Goal: Information Seeking & Learning: Learn about a topic

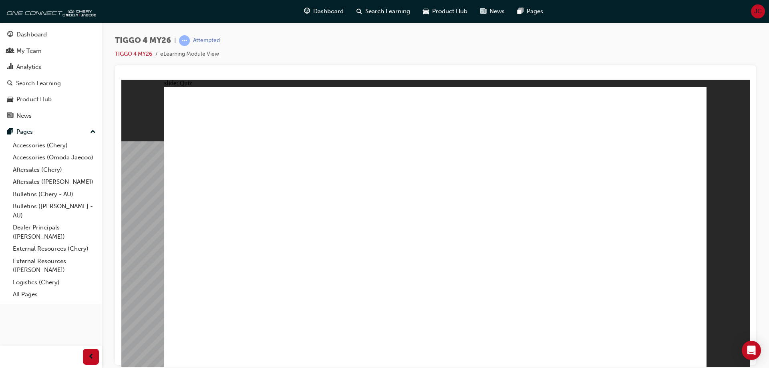
radio input "true"
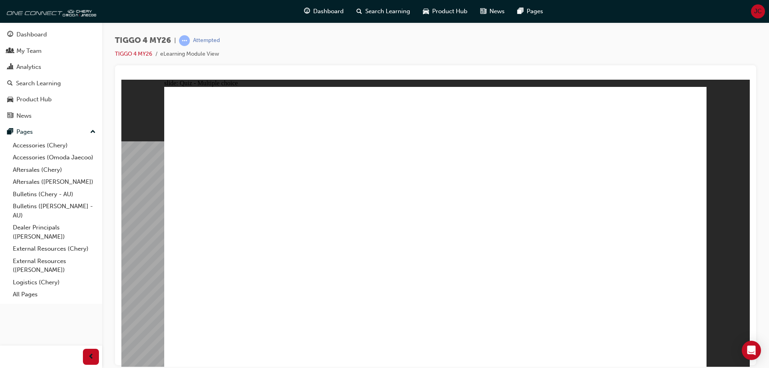
drag, startPoint x: 309, startPoint y: 183, endPoint x: 310, endPoint y: 287, distance: 104.5
drag, startPoint x: 428, startPoint y: 185, endPoint x: 531, endPoint y: 290, distance: 146.4
drag, startPoint x: 636, startPoint y: 185, endPoint x: 649, endPoint y: 293, distance: 109.3
drag, startPoint x: 529, startPoint y: 181, endPoint x: 213, endPoint y: 286, distance: 332.3
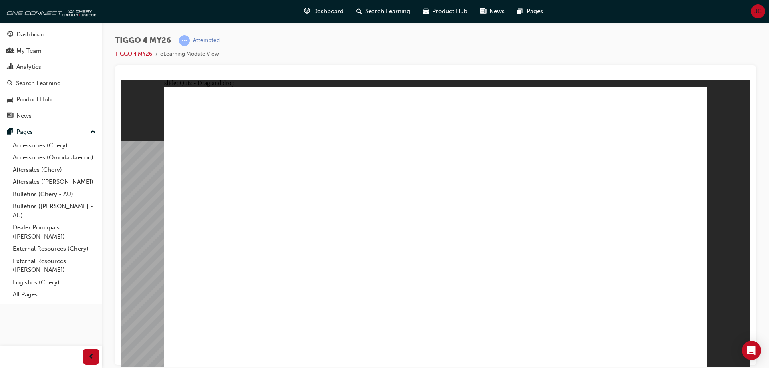
drag, startPoint x: 217, startPoint y: 178, endPoint x: 425, endPoint y: 288, distance: 234.9
radio input "true"
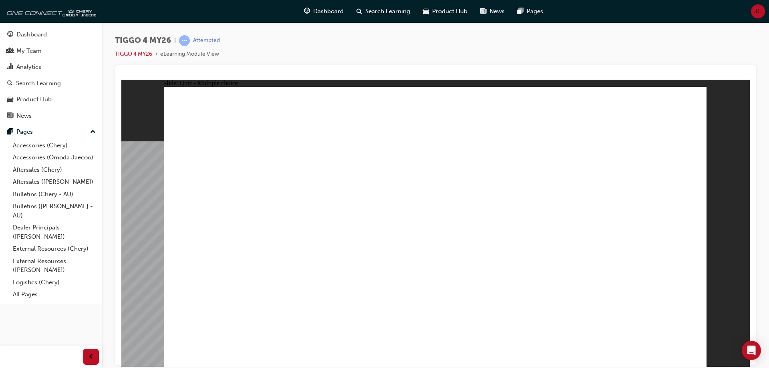
radio input "true"
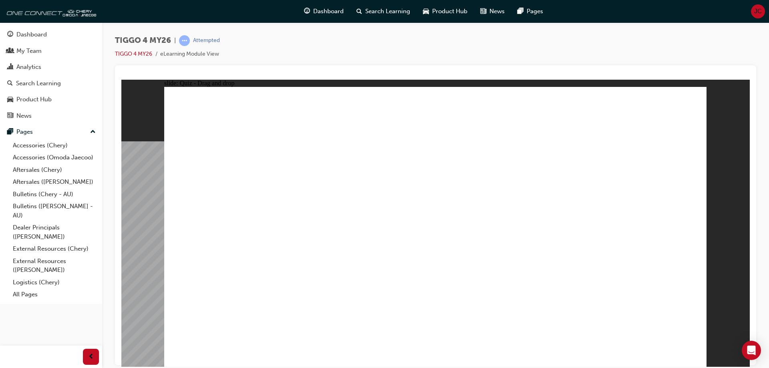
drag, startPoint x: 310, startPoint y: 201, endPoint x: 444, endPoint y: 165, distance: 138.8
drag, startPoint x: 234, startPoint y: 201, endPoint x: 490, endPoint y: 184, distance: 256.1
drag, startPoint x: 229, startPoint y: 252, endPoint x: 481, endPoint y: 205, distance: 255.9
drag, startPoint x: 232, startPoint y: 233, endPoint x: 607, endPoint y: 152, distance: 383.6
drag, startPoint x: 362, startPoint y: 224, endPoint x: 622, endPoint y: 180, distance: 263.1
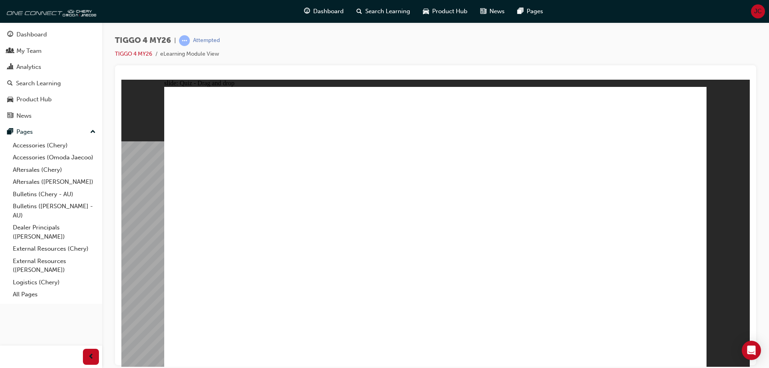
drag, startPoint x: 348, startPoint y: 258, endPoint x: 619, endPoint y: 200, distance: 277.3
drag, startPoint x: 241, startPoint y: 287, endPoint x: 633, endPoint y: 223, distance: 396.4
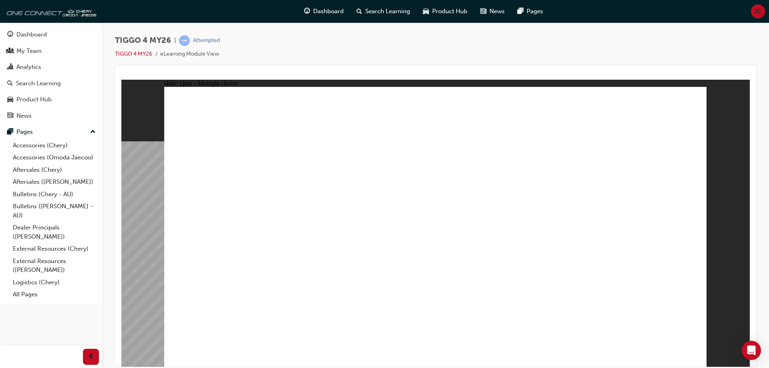
radio input "true"
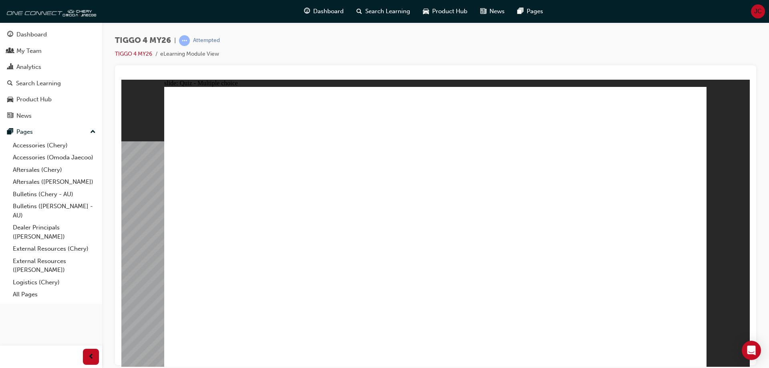
radio input "true"
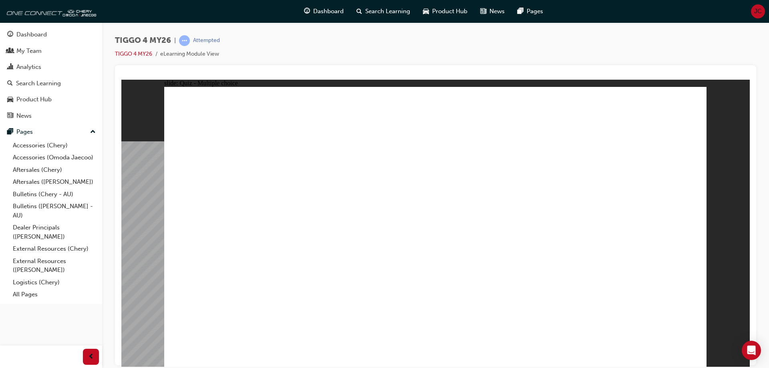
radio input "true"
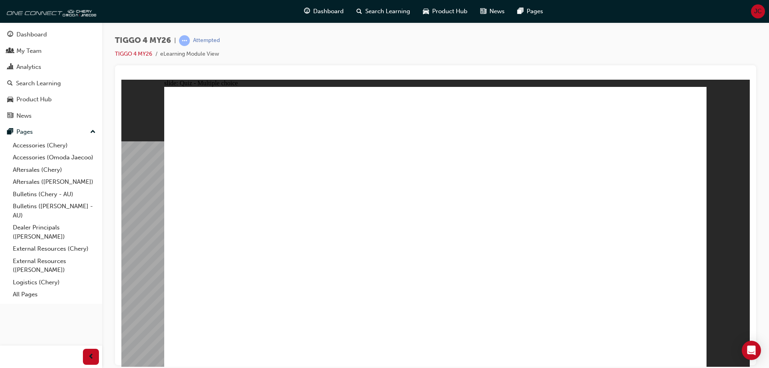
radio input "true"
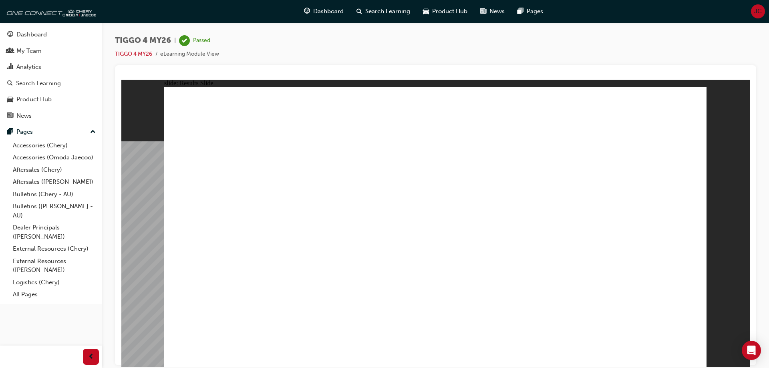
click at [131, 54] on link "TIGGO 4 MY26" at bounding box center [133, 53] width 37 height 7
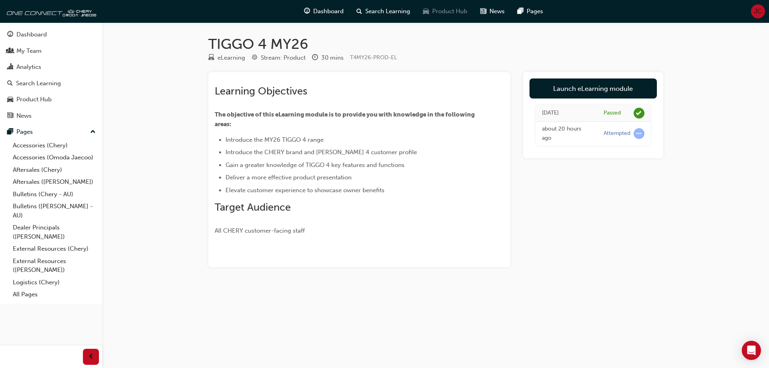
click at [438, 10] on span "Product Hub" at bounding box center [449, 11] width 35 height 9
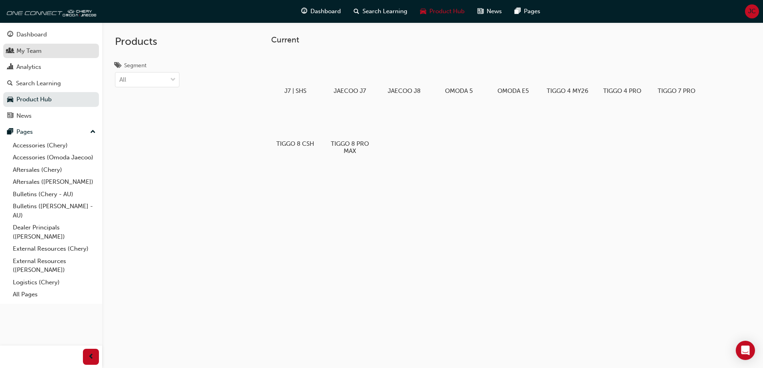
click at [37, 47] on div "My Team" at bounding box center [28, 50] width 25 height 9
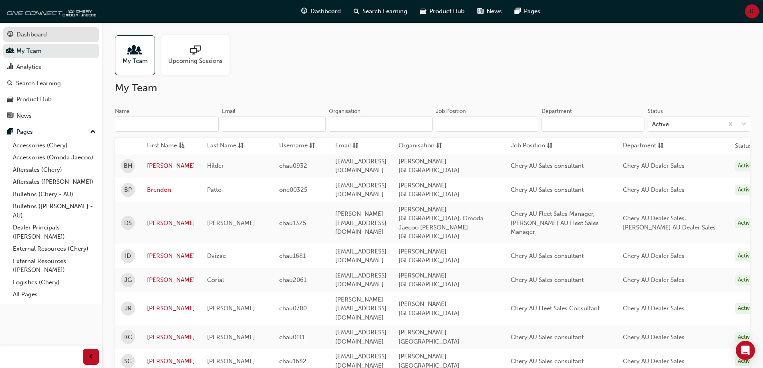
click at [37, 32] on div "Dashboard" at bounding box center [31, 34] width 30 height 9
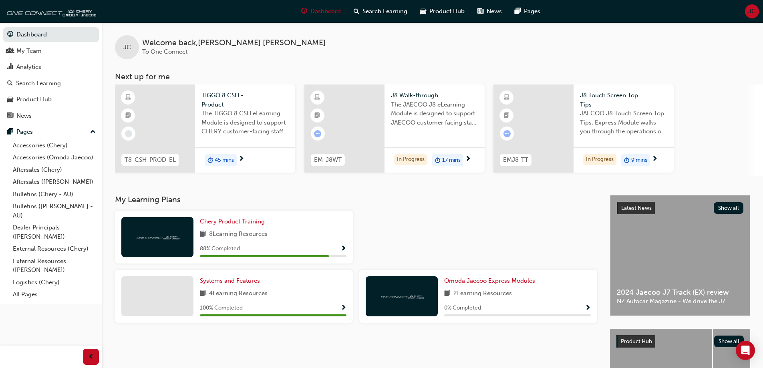
click at [622, 134] on span "JAECOO J8 Touch Screen Top Tips. Express Module walks you through the operation…" at bounding box center [623, 122] width 87 height 27
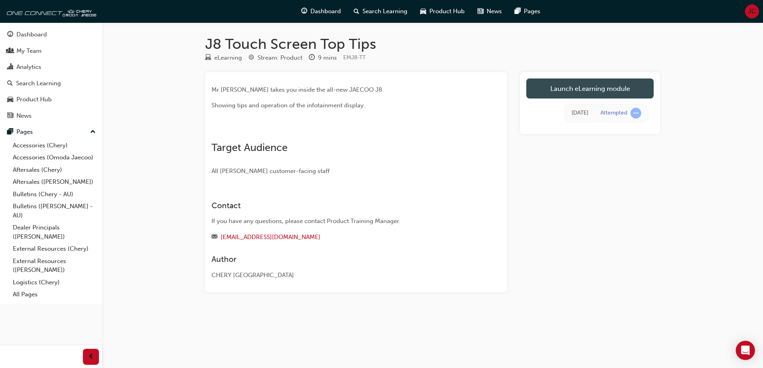
click at [600, 86] on link "Launch eLearning module" at bounding box center [589, 88] width 127 height 20
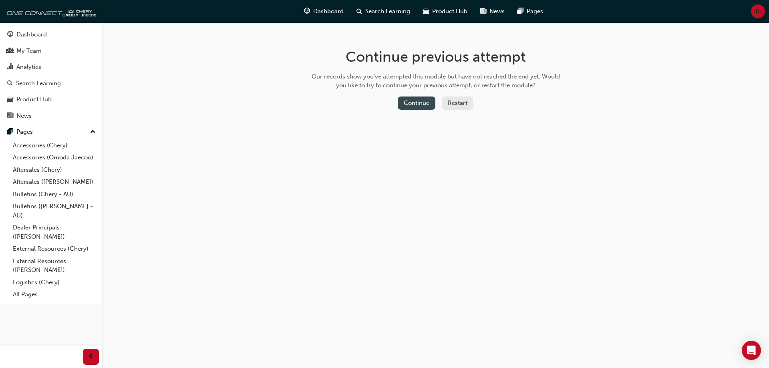
click at [425, 103] on button "Continue" at bounding box center [417, 103] width 38 height 13
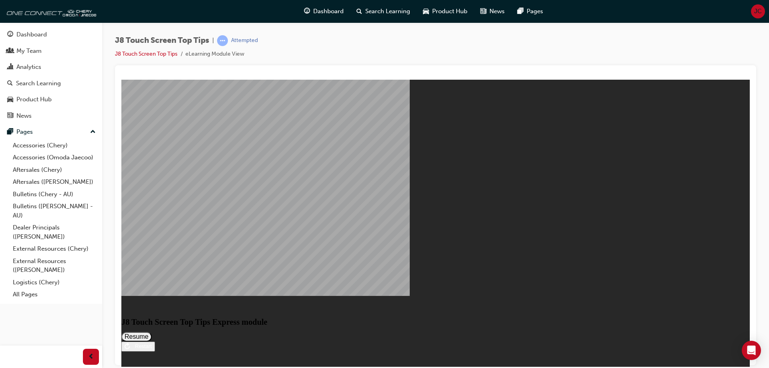
click at [152, 332] on button "Resume" at bounding box center [136, 337] width 30 height 10
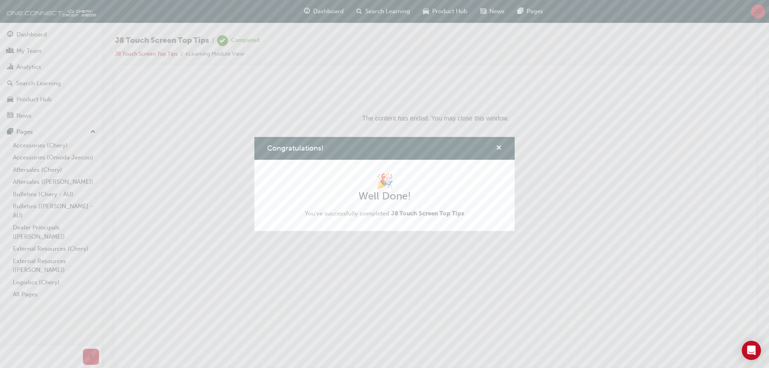
click at [499, 145] on span "cross-icon" at bounding box center [499, 148] width 6 height 7
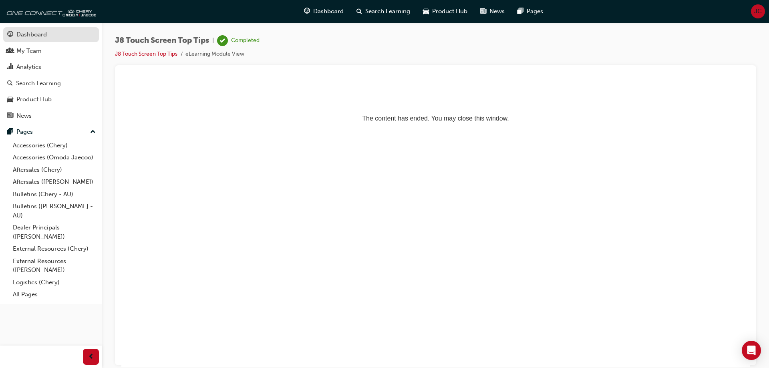
click at [29, 36] on div "Dashboard" at bounding box center [31, 34] width 30 height 9
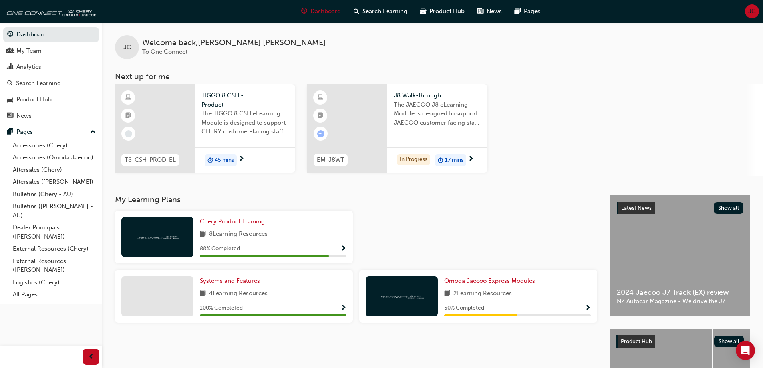
click at [240, 159] on span "next-icon" at bounding box center [241, 159] width 6 height 7
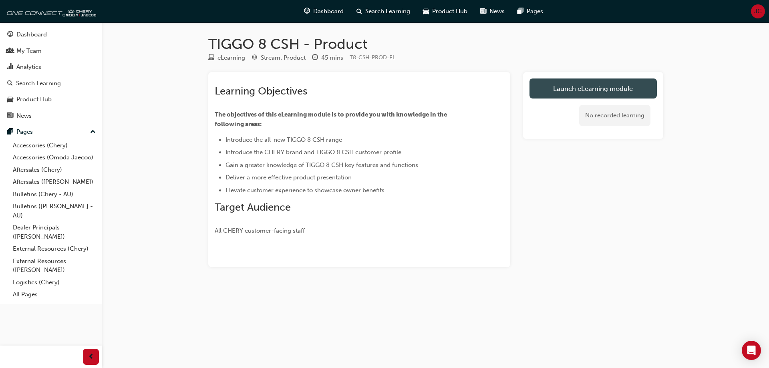
click at [597, 96] on link "Launch eLearning module" at bounding box center [592, 88] width 127 height 20
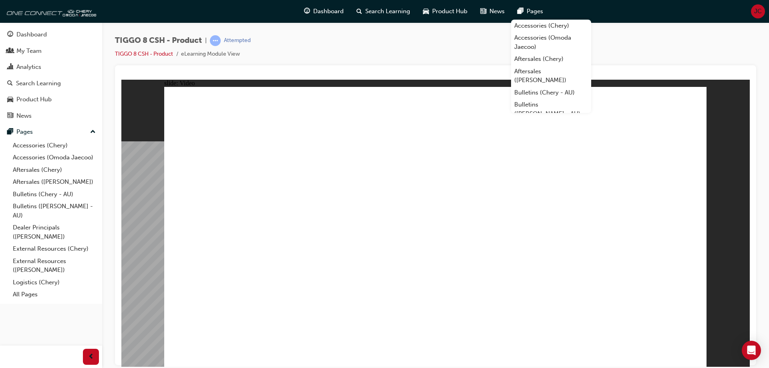
click at [714, 223] on div "slide: Video Rectangle Rectangle 1 Left Hand Drive overseas model shown in vide…" at bounding box center [435, 222] width 628 height 287
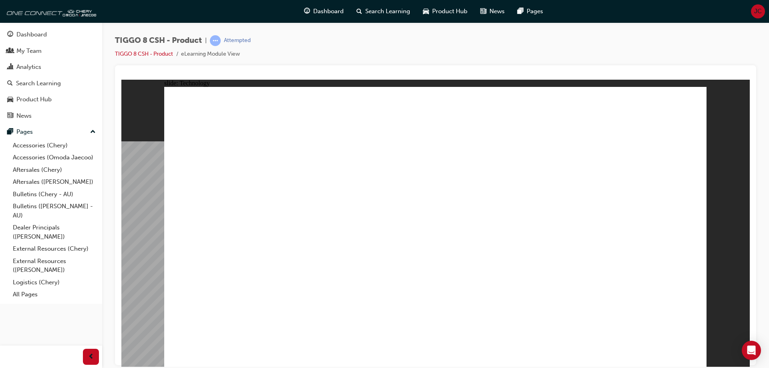
drag, startPoint x: 326, startPoint y: 150, endPoint x: 372, endPoint y: 151, distance: 46.1
drag, startPoint x: 372, startPoint y: 151, endPoint x: 322, endPoint y: 151, distance: 50.1
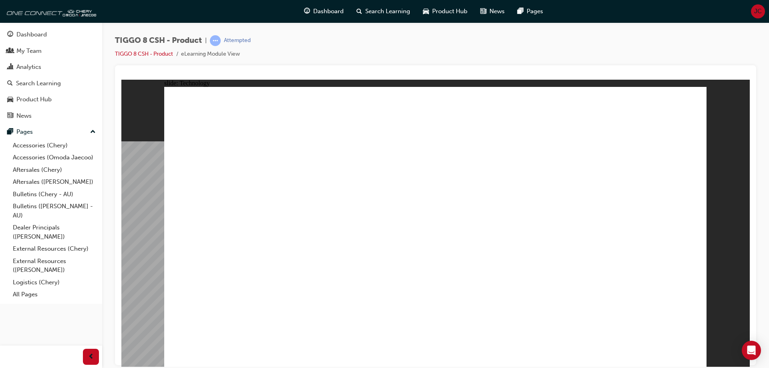
drag, startPoint x: 368, startPoint y: 120, endPoint x: 376, endPoint y: 282, distance: 162.4
drag, startPoint x: 403, startPoint y: 112, endPoint x: 409, endPoint y: 277, distance: 165.1
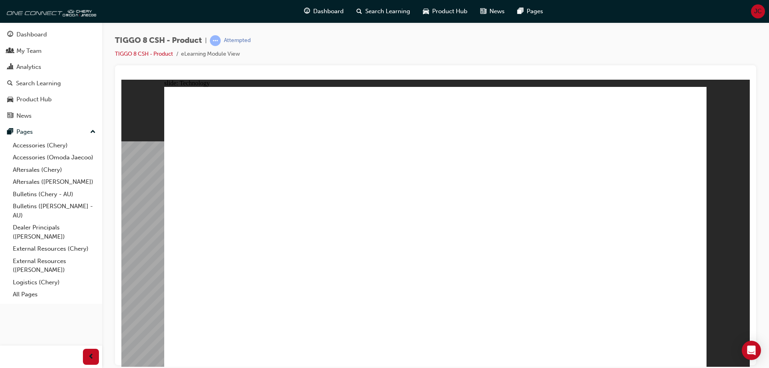
drag, startPoint x: 407, startPoint y: 145, endPoint x: 415, endPoint y: 262, distance: 117.2
drag, startPoint x: 368, startPoint y: 137, endPoint x: 378, endPoint y: 196, distance: 60.0
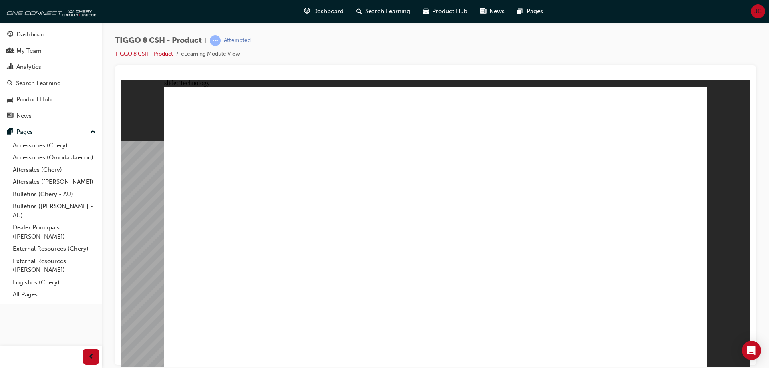
drag, startPoint x: 395, startPoint y: 107, endPoint x: 397, endPoint y: 160, distance: 53.3
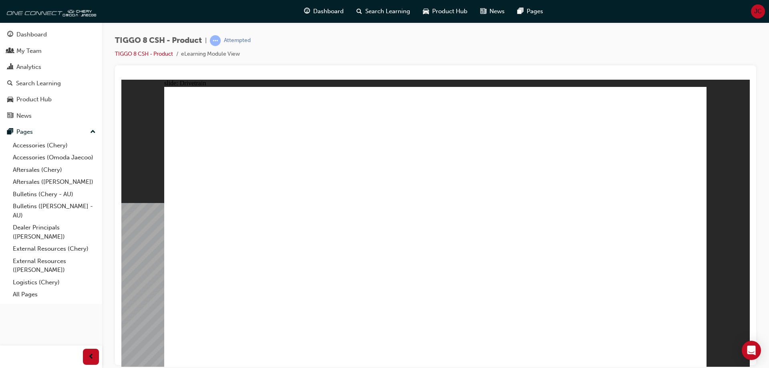
type input "24"
drag, startPoint x: 226, startPoint y: 221, endPoint x: 311, endPoint y: 220, distance: 84.9
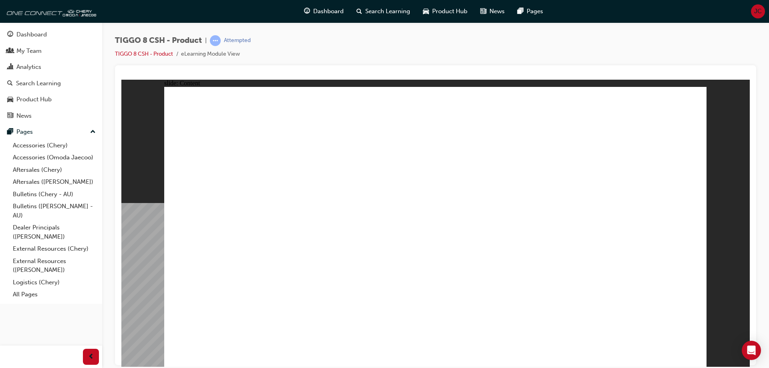
drag, startPoint x: 361, startPoint y: 119, endPoint x: 361, endPoint y: 126, distance: 6.8
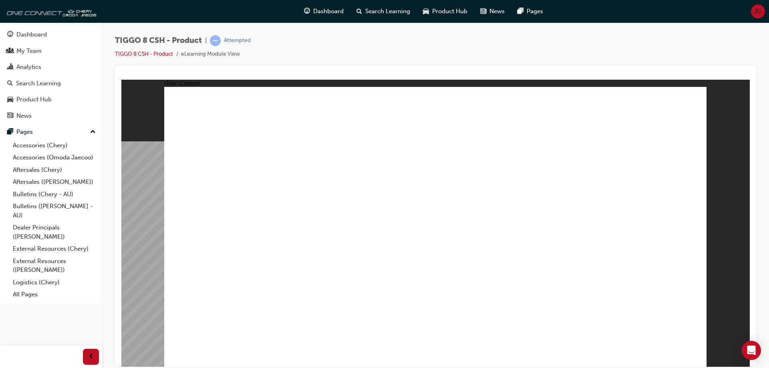
drag, startPoint x: 517, startPoint y: 281, endPoint x: 524, endPoint y: 261, distance: 21.4
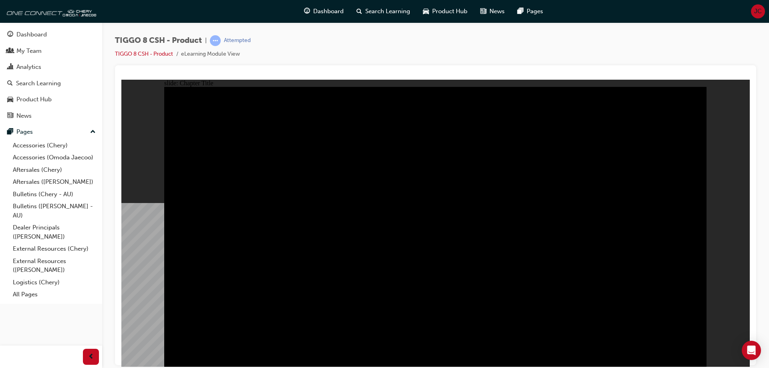
radio input "true"
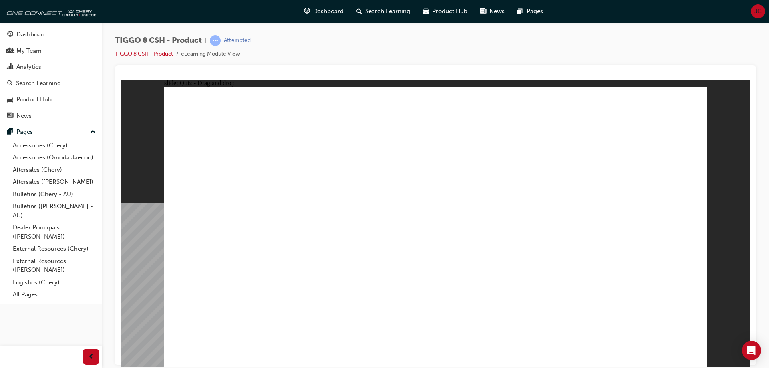
drag, startPoint x: 559, startPoint y: 119, endPoint x: 365, endPoint y: 239, distance: 228.2
drag, startPoint x: 481, startPoint y: 177, endPoint x: 451, endPoint y: 237, distance: 66.4
drag, startPoint x: 425, startPoint y: 127, endPoint x: 533, endPoint y: 239, distance: 155.5
drag, startPoint x: 566, startPoint y: 171, endPoint x: 629, endPoint y: 245, distance: 96.6
drag, startPoint x: 628, startPoint y: 123, endPoint x: 239, endPoint y: 253, distance: 410.2
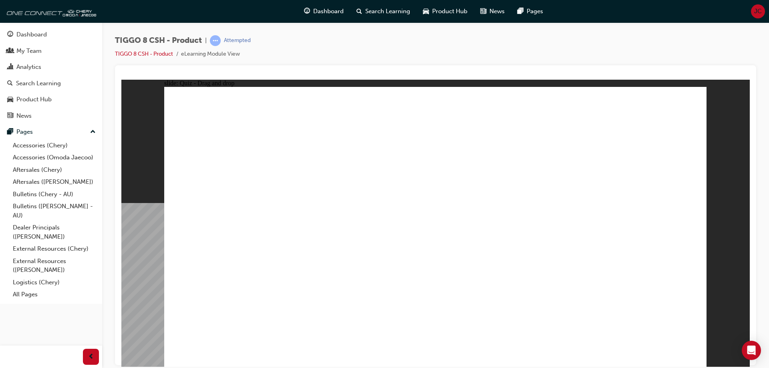
checkbox input "true"
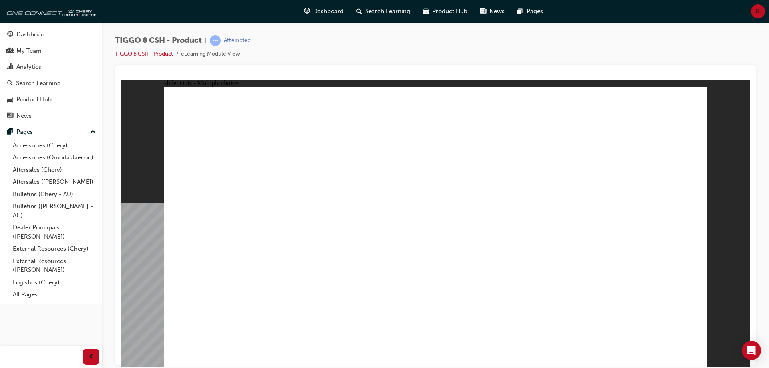
radio input "true"
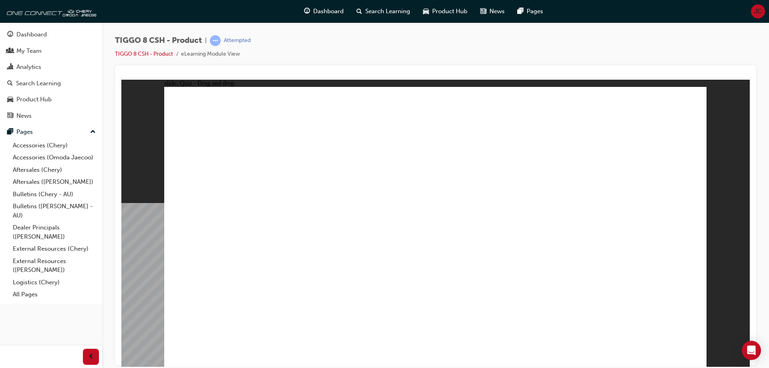
drag, startPoint x: 444, startPoint y: 120, endPoint x: 474, endPoint y: 245, distance: 128.2
drag, startPoint x: 435, startPoint y: 137, endPoint x: 255, endPoint y: 241, distance: 208.1
drag, startPoint x: 420, startPoint y: 140, endPoint x: 450, endPoint y: 269, distance: 132.3
drag, startPoint x: 547, startPoint y: 245, endPoint x: 451, endPoint y: 178, distance: 117.6
drag, startPoint x: 531, startPoint y: 116, endPoint x: 247, endPoint y: 257, distance: 317.4
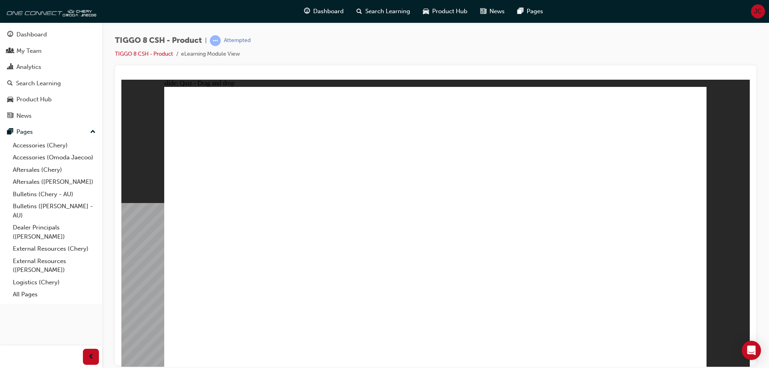
drag, startPoint x: 527, startPoint y: 139, endPoint x: 542, endPoint y: 249, distance: 111.5
drag, startPoint x: 630, startPoint y: 140, endPoint x: 469, endPoint y: 264, distance: 203.0
drag, startPoint x: 631, startPoint y: 122, endPoint x: 552, endPoint y: 270, distance: 168.2
drag, startPoint x: 539, startPoint y: 161, endPoint x: 470, endPoint y: 290, distance: 145.5
drag, startPoint x: 534, startPoint y: 122, endPoint x: 559, endPoint y: 290, distance: 170.4
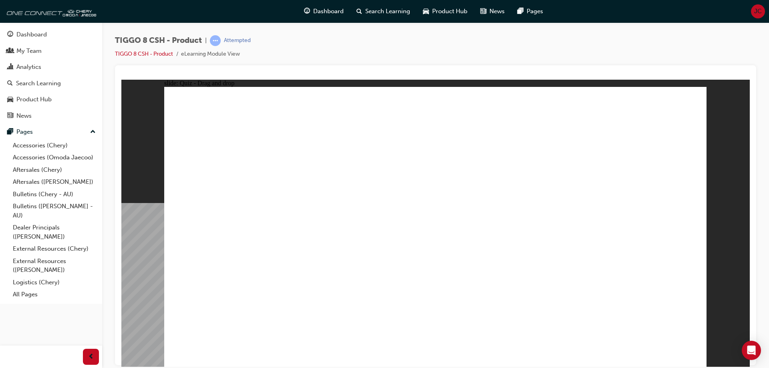
drag, startPoint x: 454, startPoint y: 141, endPoint x: 483, endPoint y: 305, distance: 166.6
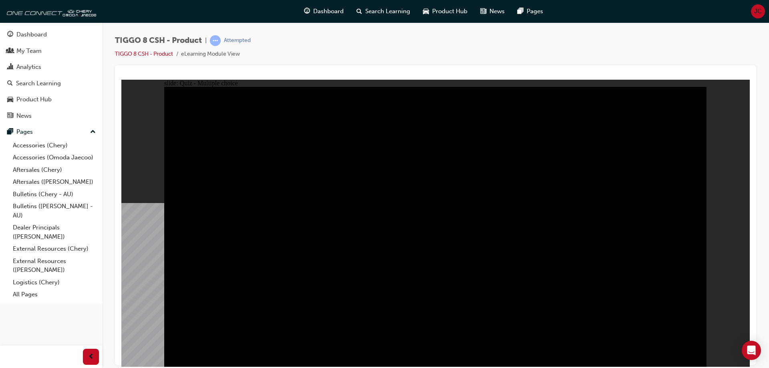
radio input "true"
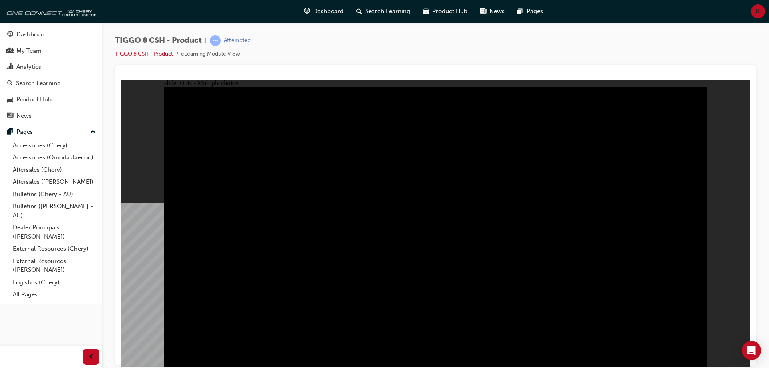
radio input "true"
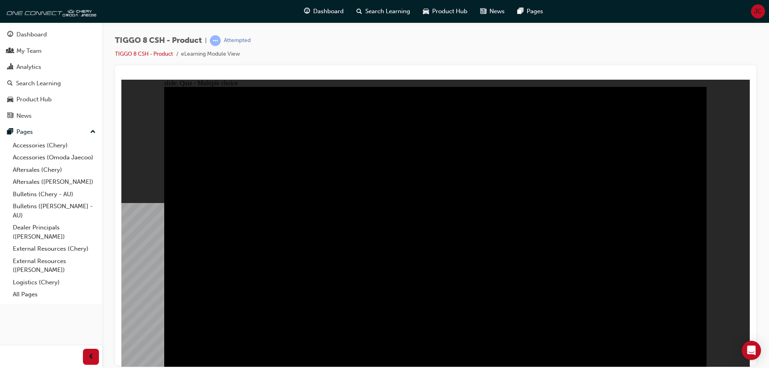
radio input "true"
checkbox input "true"
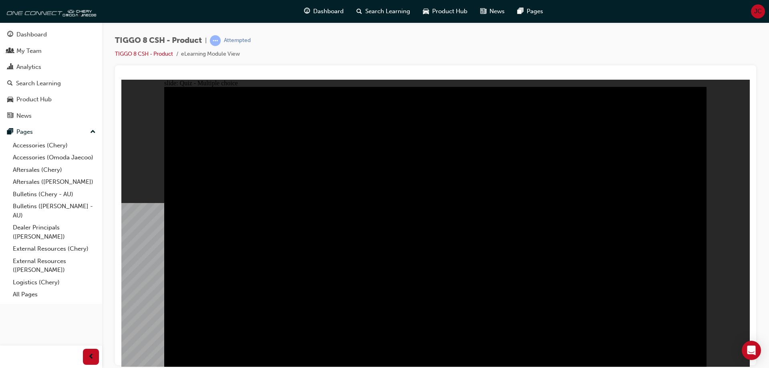
checkbox input "false"
checkbox input "true"
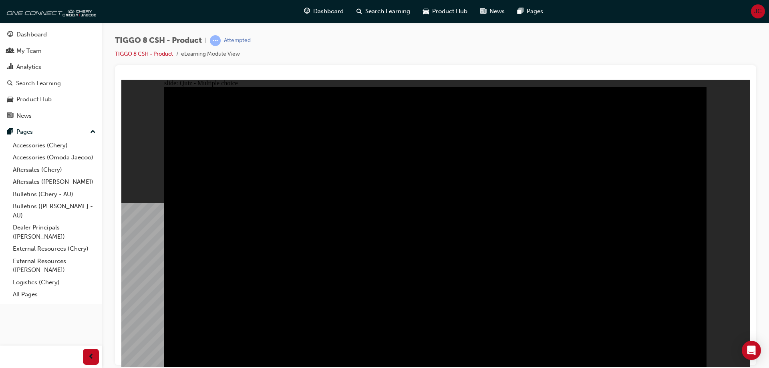
checkbox input "true"
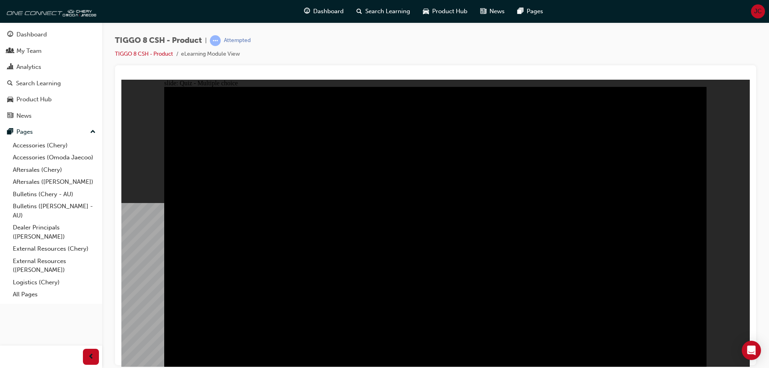
checkbox input "true"
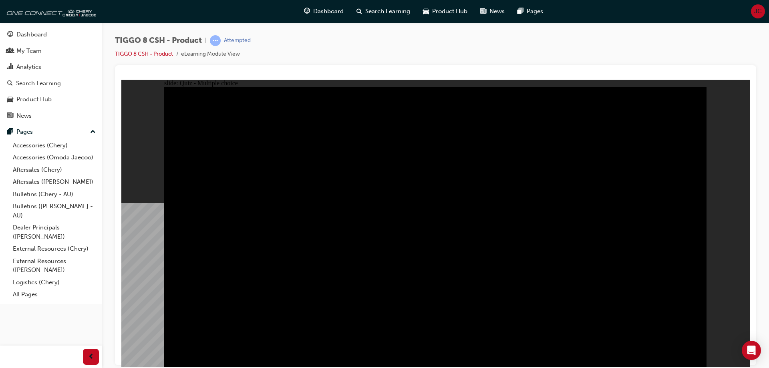
radio input "true"
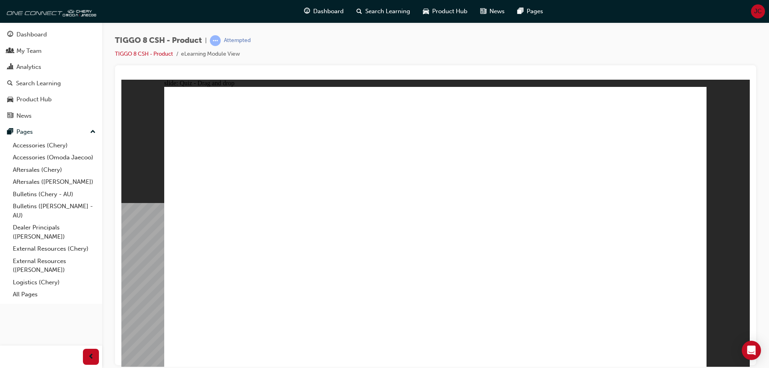
drag, startPoint x: 482, startPoint y: 176, endPoint x: 351, endPoint y: 241, distance: 146.0
drag, startPoint x: 525, startPoint y: 117, endPoint x: 414, endPoint y: 183, distance: 129.9
drag, startPoint x: 325, startPoint y: 233, endPoint x: 432, endPoint y: 236, distance: 106.6
drag, startPoint x: 454, startPoint y: 167, endPoint x: 322, endPoint y: 258, distance: 160.6
drag, startPoint x: 582, startPoint y: 171, endPoint x: 627, endPoint y: 219, distance: 66.0
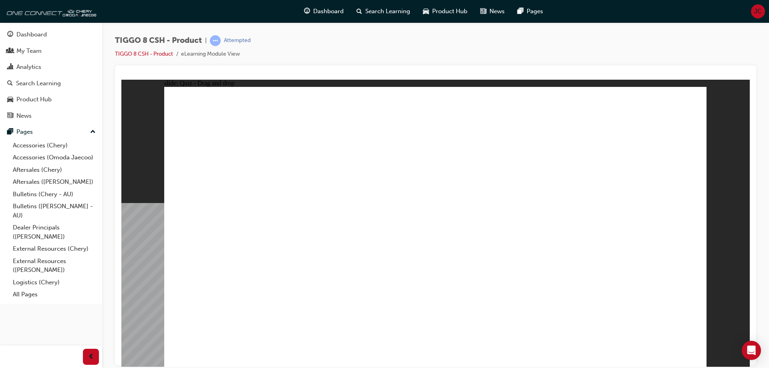
drag, startPoint x: 632, startPoint y: 123, endPoint x: 205, endPoint y: 245, distance: 444.0
drag, startPoint x: 388, startPoint y: 112, endPoint x: 495, endPoint y: 221, distance: 152.9
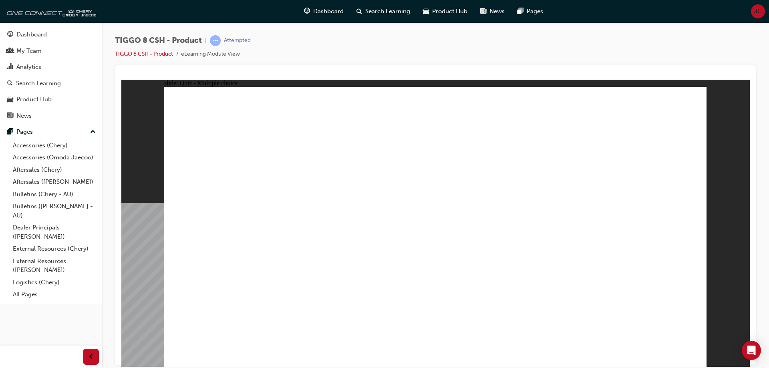
checkbox input "true"
radio input "true"
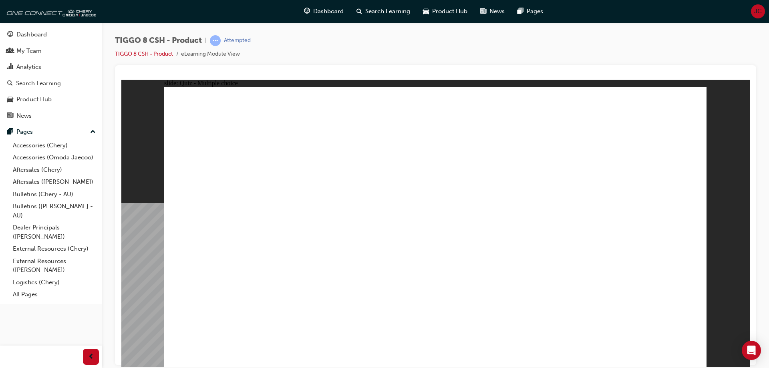
drag, startPoint x: 528, startPoint y: 157, endPoint x: 443, endPoint y: 248, distance: 124.4
drag, startPoint x: 539, startPoint y: 170, endPoint x: 483, endPoint y: 280, distance: 122.5
drag, startPoint x: 619, startPoint y: 136, endPoint x: 506, endPoint y: 290, distance: 191.0
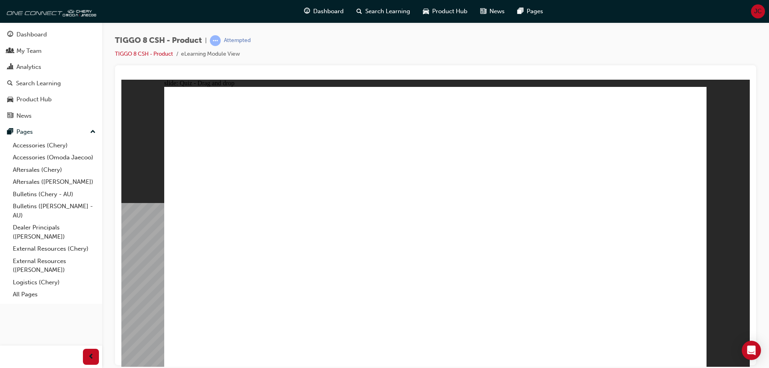
drag, startPoint x: 559, startPoint y: 120, endPoint x: 562, endPoint y: 276, distance: 155.8
drag, startPoint x: 636, startPoint y: 118, endPoint x: 535, endPoint y: 299, distance: 207.4
drag, startPoint x: 448, startPoint y: 135, endPoint x: 562, endPoint y: 291, distance: 192.9
drag, startPoint x: 448, startPoint y: 117, endPoint x: 506, endPoint y: 301, distance: 192.5
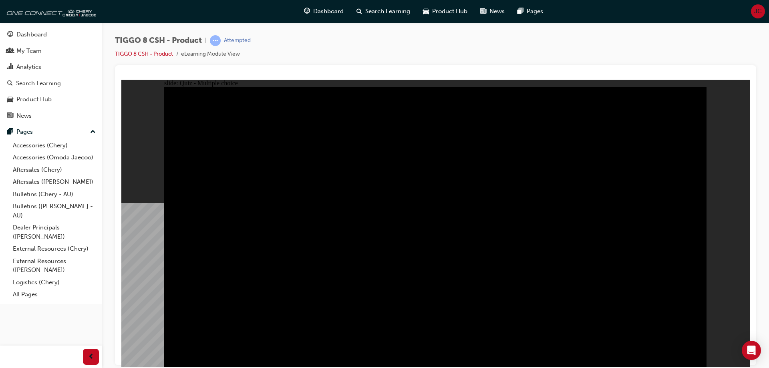
radio input "true"
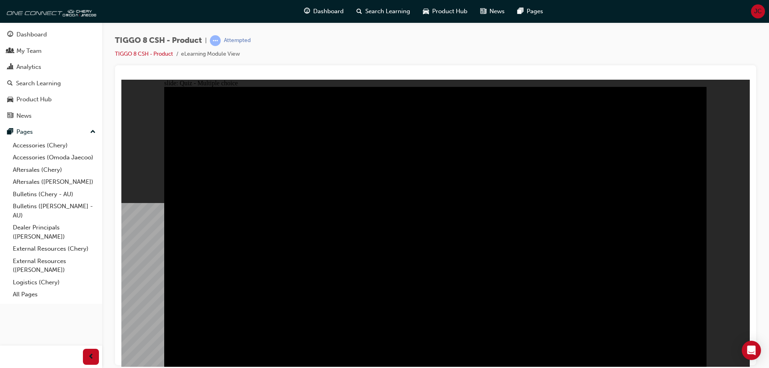
radio input "true"
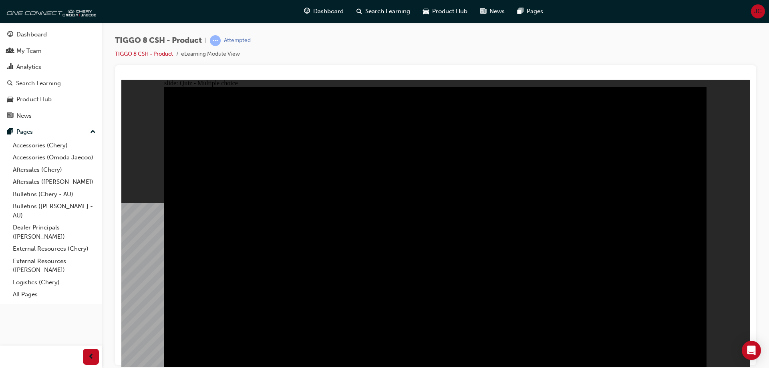
checkbox input "true"
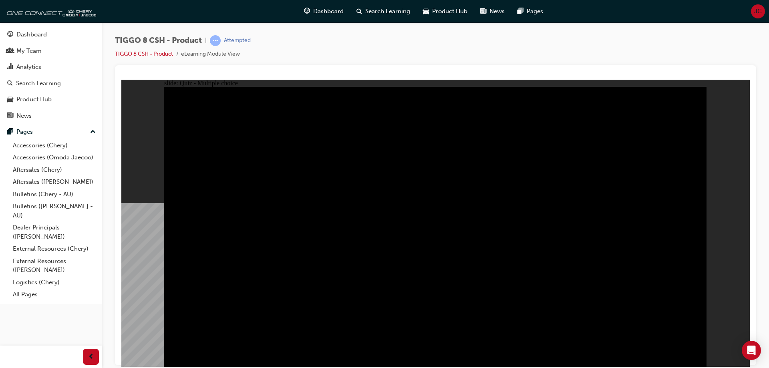
checkbox input "true"
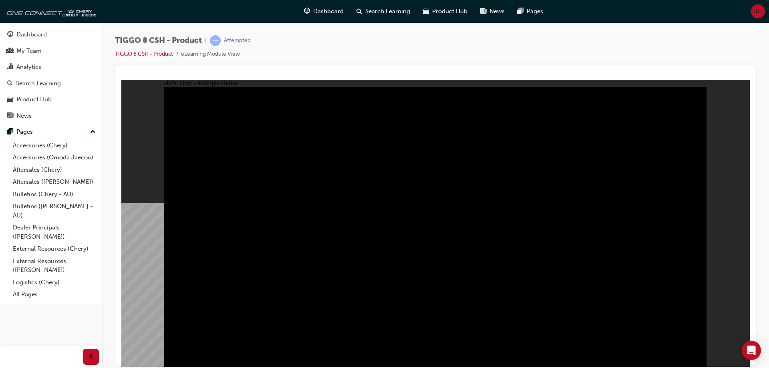
checkbox input "true"
checkbox input "false"
checkbox input "true"
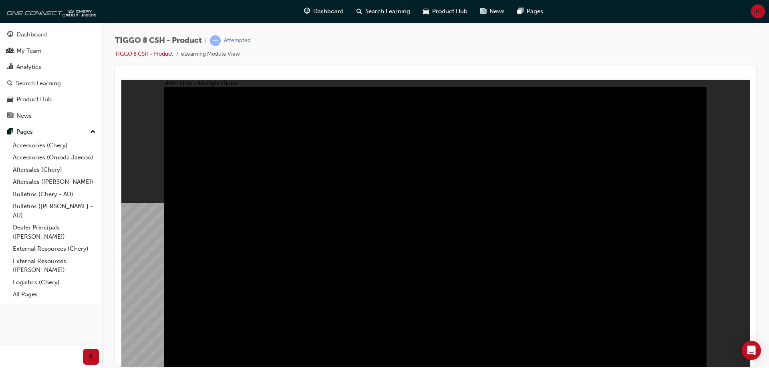
checkbox input "true"
checkbox input "false"
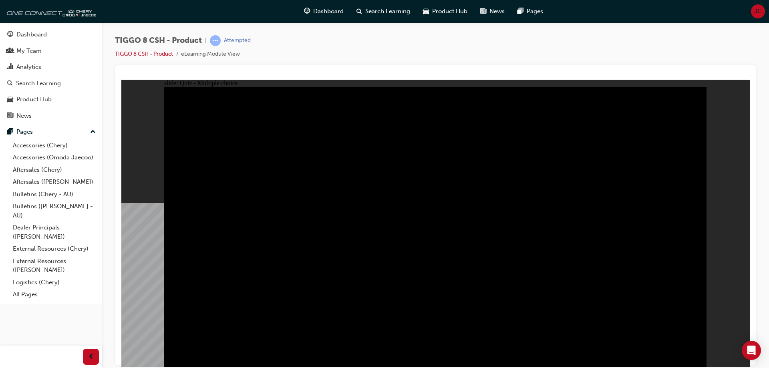
checkbox input "false"
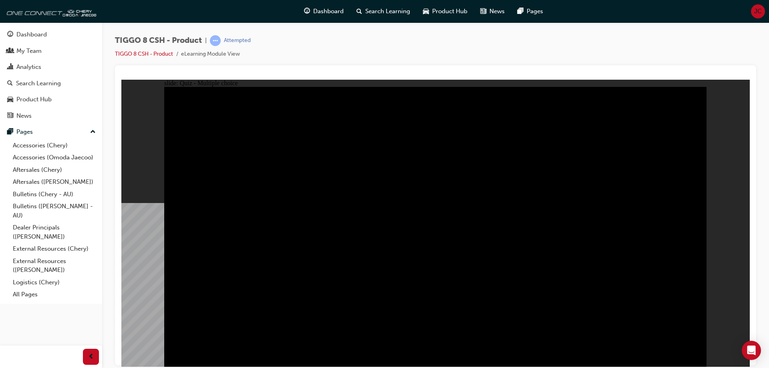
checkbox input "false"
checkbox input "true"
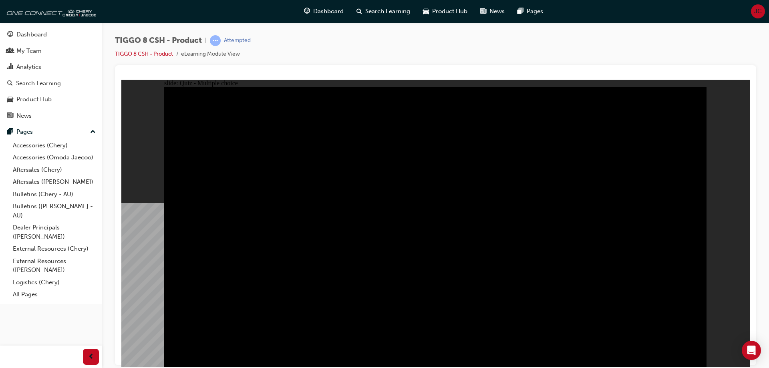
checkbox input "true"
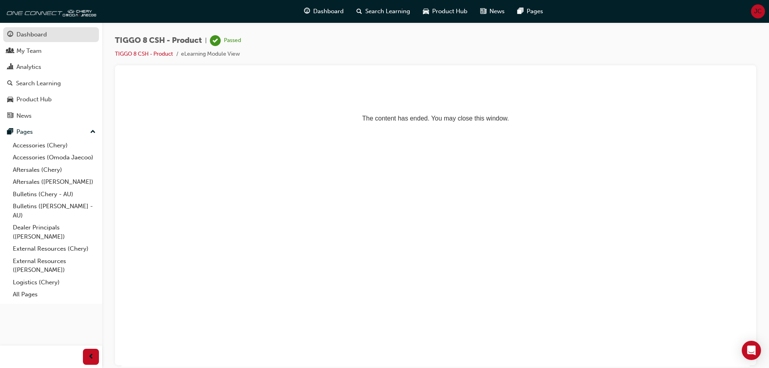
click at [36, 34] on div "Dashboard" at bounding box center [31, 34] width 30 height 9
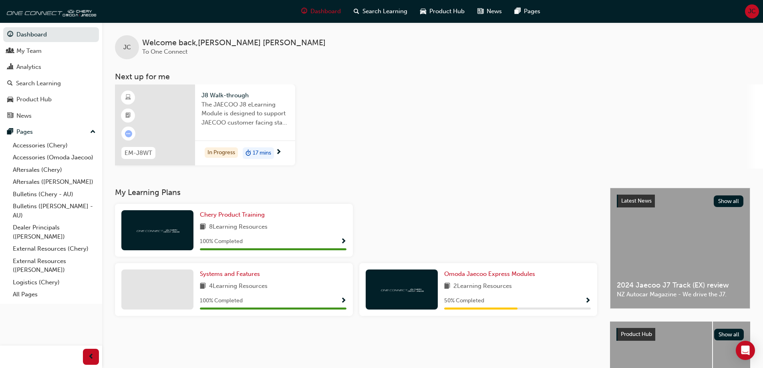
click at [265, 153] on span "17 mins" at bounding box center [262, 153] width 18 height 9
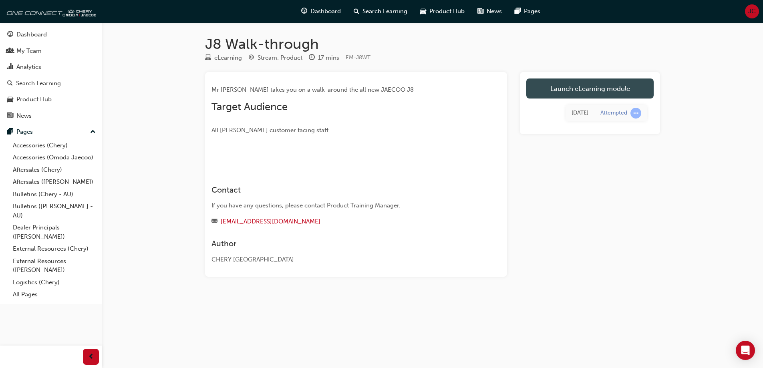
click at [575, 87] on link "Launch eLearning module" at bounding box center [589, 88] width 127 height 20
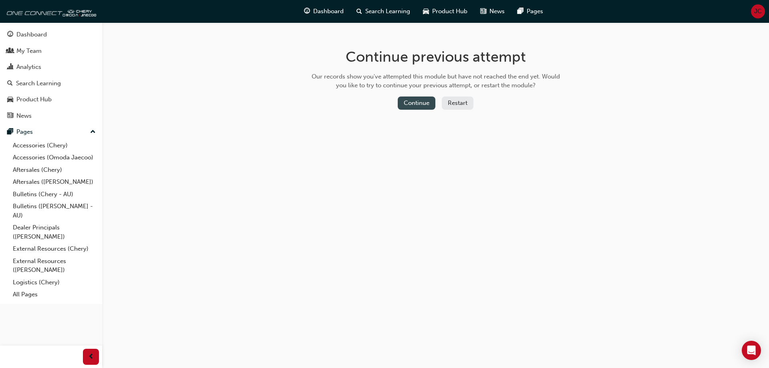
click at [413, 105] on button "Continue" at bounding box center [417, 103] width 38 height 13
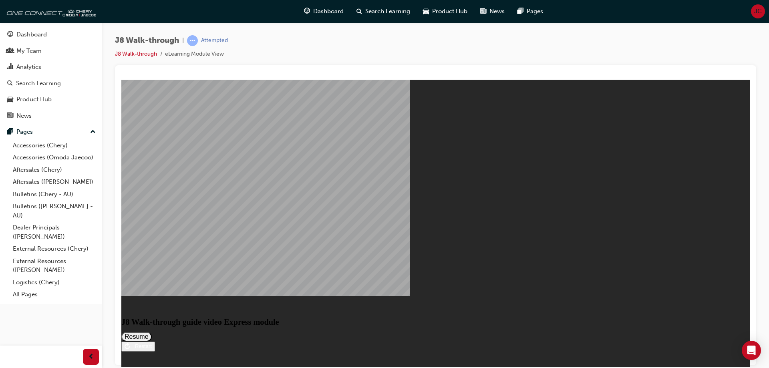
click at [152, 332] on button "Resume" at bounding box center [136, 337] width 30 height 10
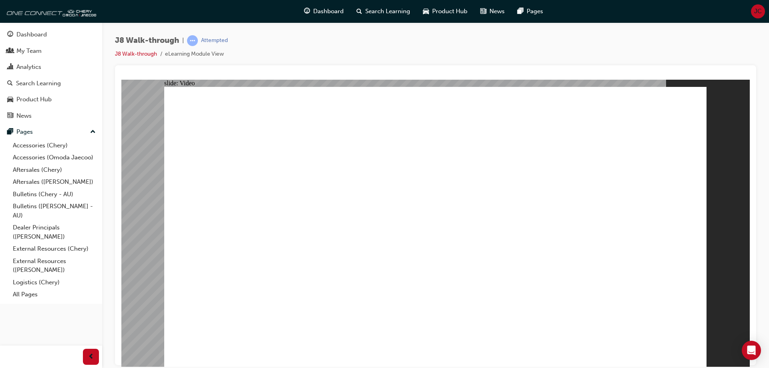
drag, startPoint x: 147, startPoint y: 251, endPoint x: 158, endPoint y: 121, distance: 131.0
click at [158, 123] on div "slide: Video Walk-through guide J8 VIDEO Next Walk-through guide J8 VIDEO Next" at bounding box center [435, 222] width 628 height 287
drag, startPoint x: 201, startPoint y: 72, endPoint x: 203, endPoint y: 58, distance: 13.4
click at [203, 79] on html "slide: Video Walk-through guide J8 VIDEO Next Walk-through guide J8 VIDEO Next …" at bounding box center [435, 222] width 628 height 287
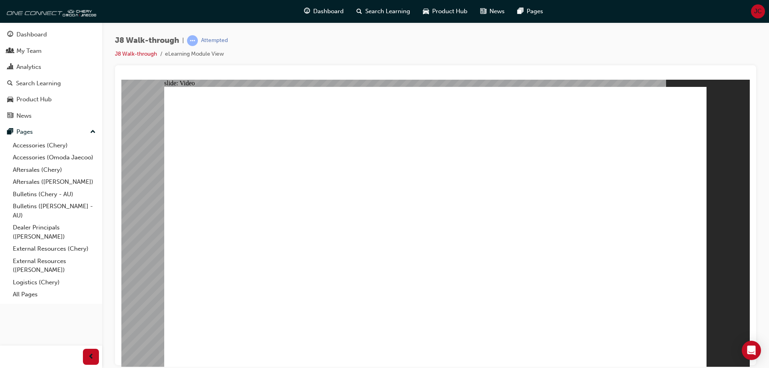
drag, startPoint x: 681, startPoint y: 357, endPoint x: 678, endPoint y: 327, distance: 30.3
click at [25, 33] on div "Dashboard" at bounding box center [31, 34] width 30 height 9
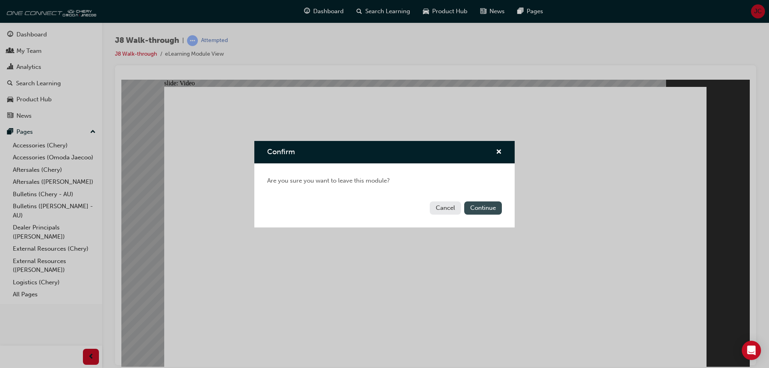
click at [496, 209] on button "Continue" at bounding box center [483, 207] width 38 height 13
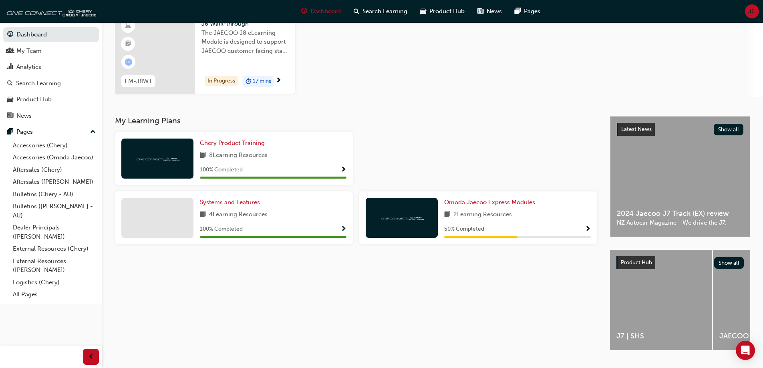
scroll to position [80, 0]
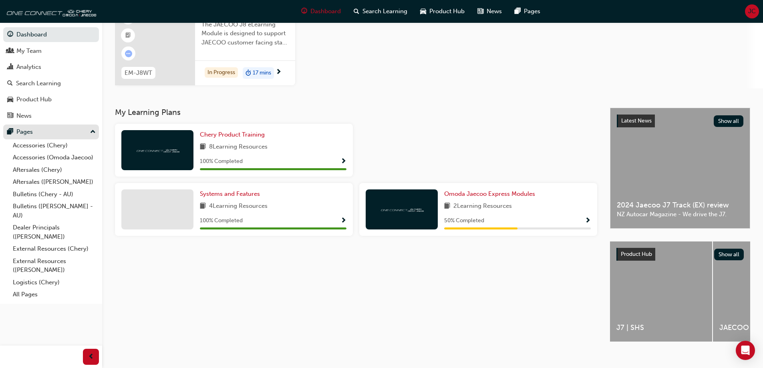
click at [29, 129] on div "Pages" at bounding box center [24, 131] width 16 height 9
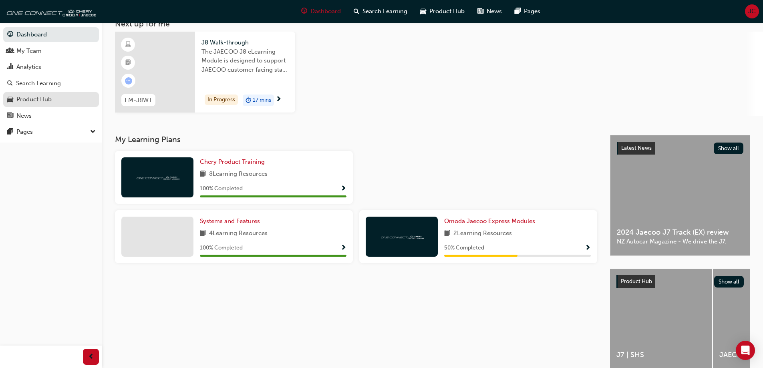
scroll to position [40, 0]
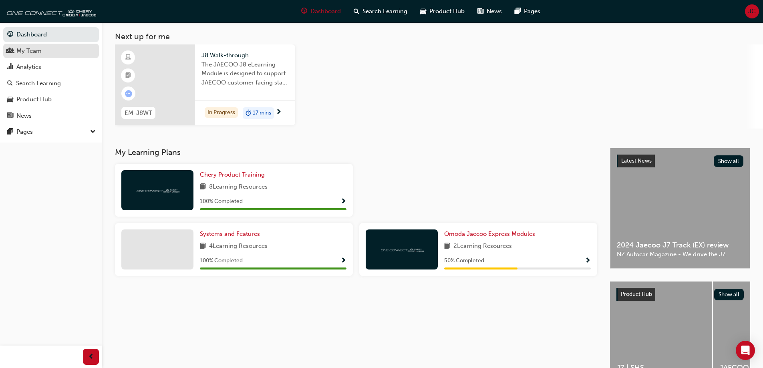
click at [22, 50] on div "My Team" at bounding box center [28, 50] width 25 height 9
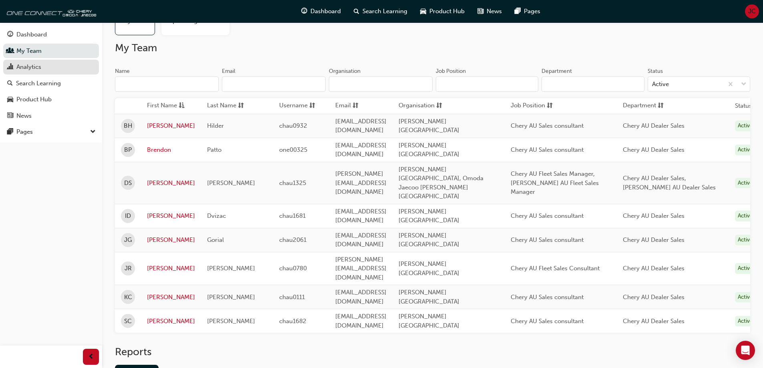
click at [28, 64] on div "Analytics" at bounding box center [28, 66] width 25 height 9
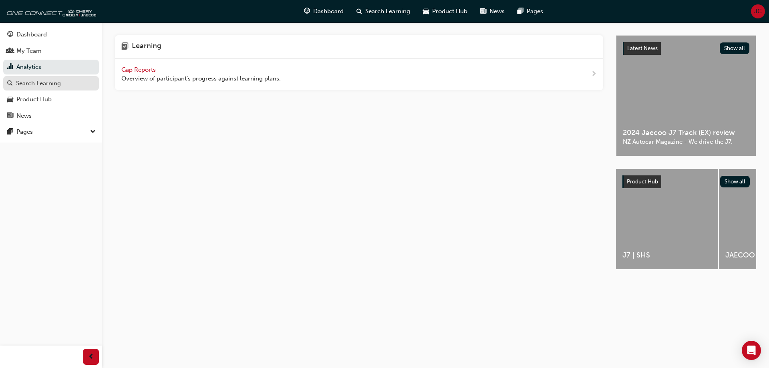
click at [30, 81] on div "Search Learning" at bounding box center [38, 83] width 45 height 9
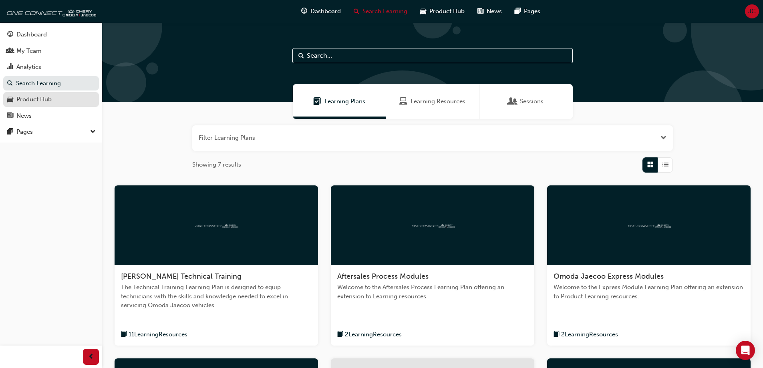
click at [32, 99] on div "Product Hub" at bounding box center [33, 99] width 35 height 9
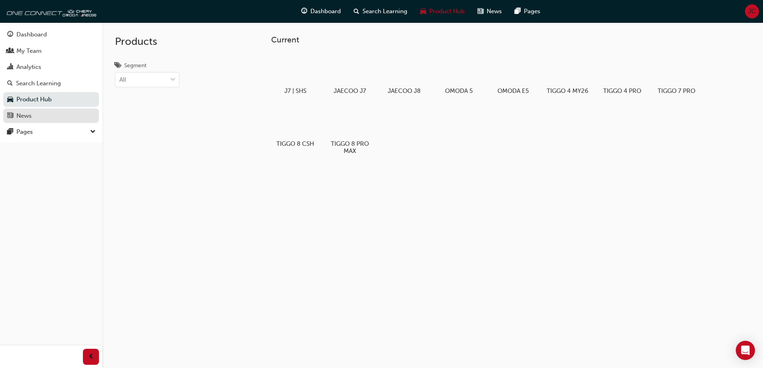
click at [24, 114] on div "News" at bounding box center [23, 115] width 15 height 9
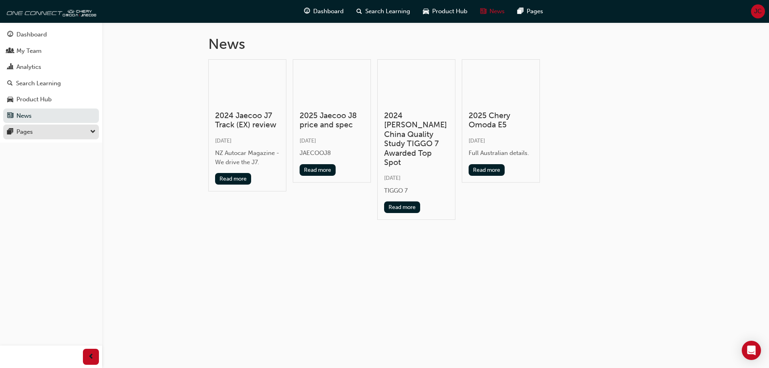
click at [29, 129] on div "Pages" at bounding box center [24, 131] width 16 height 9
